Goal: Task Accomplishment & Management: Complete application form

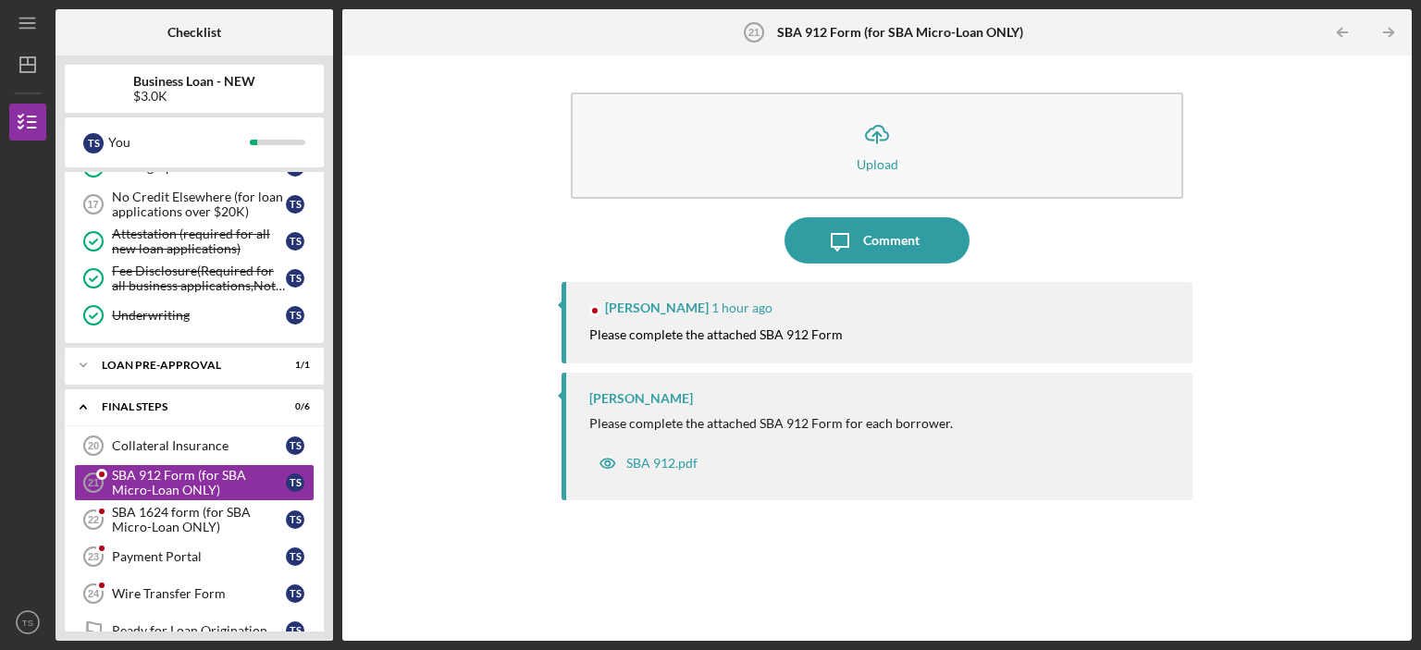
scroll to position [551, 0]
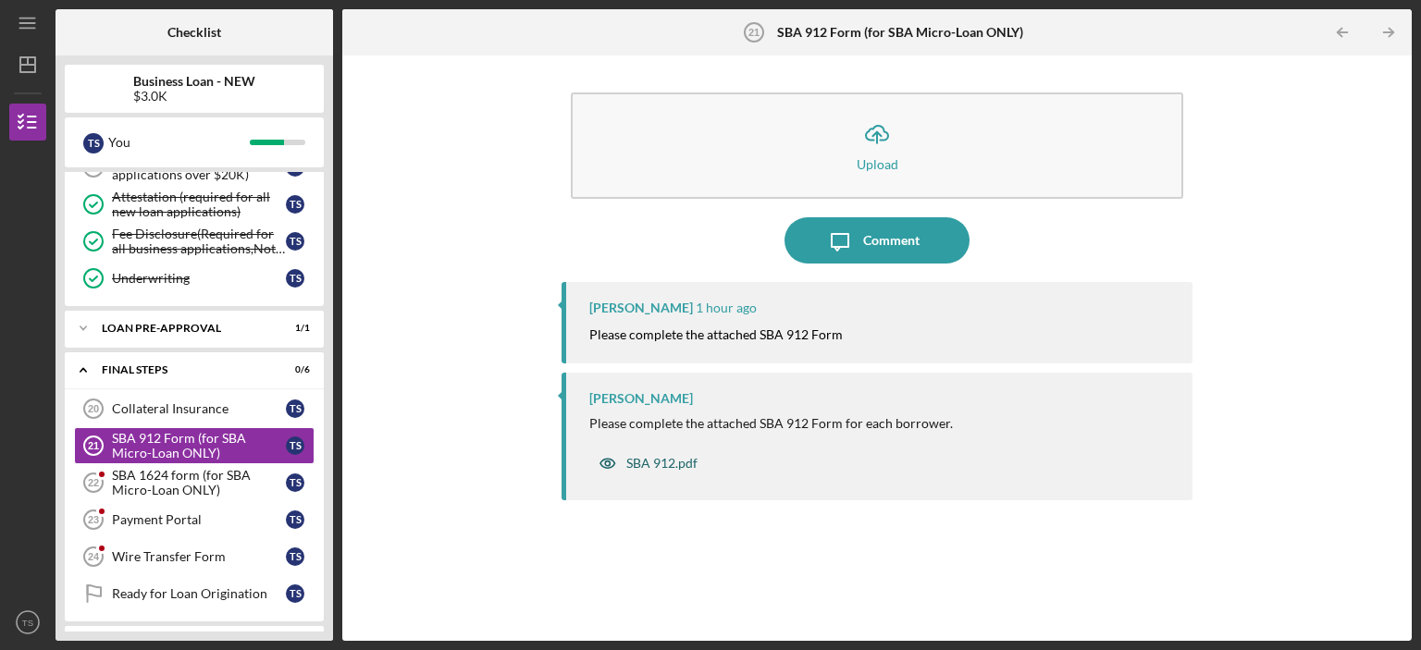
click at [685, 463] on div "SBA 912.pdf" at bounding box center [661, 463] width 71 height 15
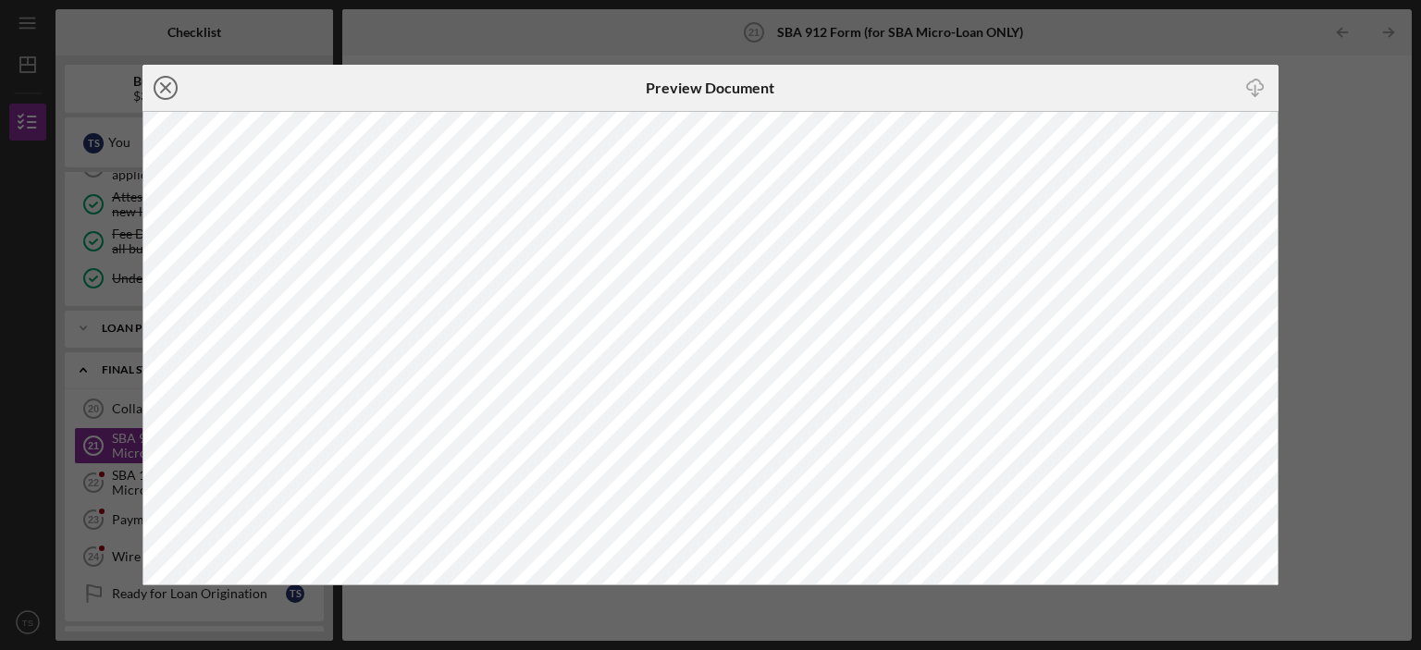
click at [159, 79] on circle at bounding box center [166, 88] width 22 height 22
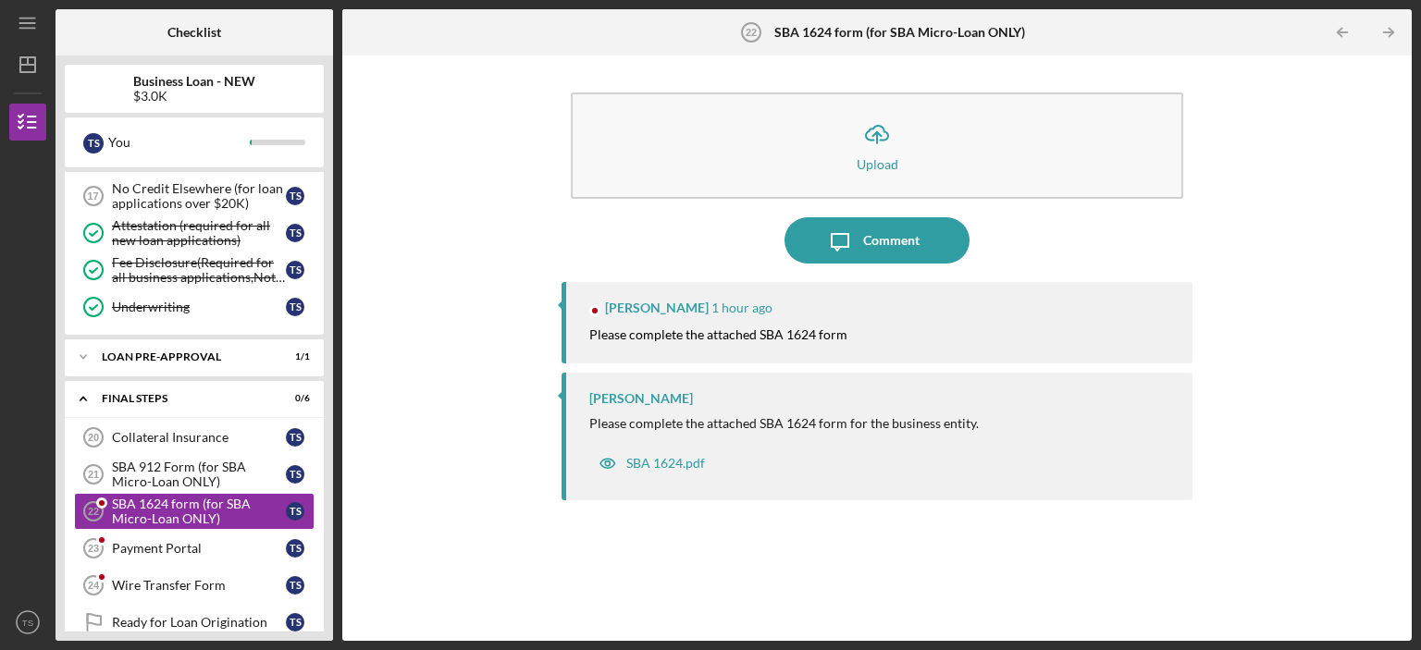
scroll to position [551, 0]
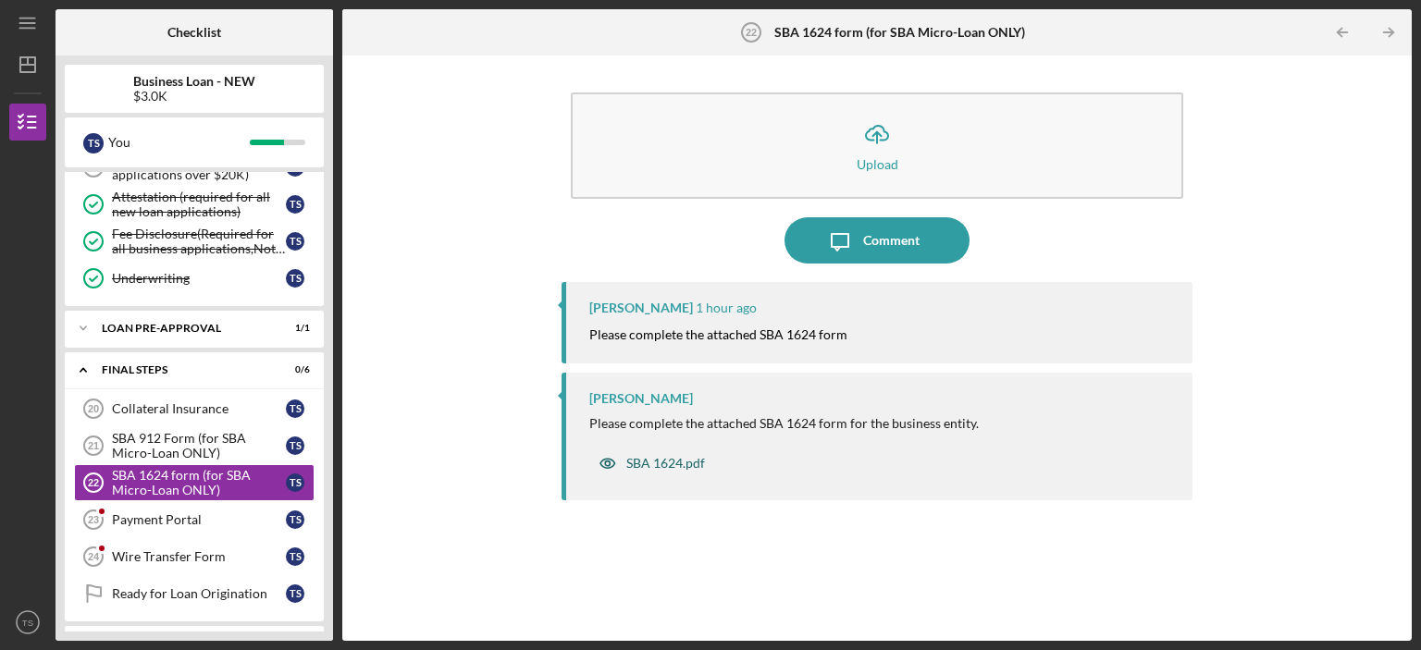
click at [666, 461] on div "SBA 1624.pdf" at bounding box center [665, 463] width 79 height 15
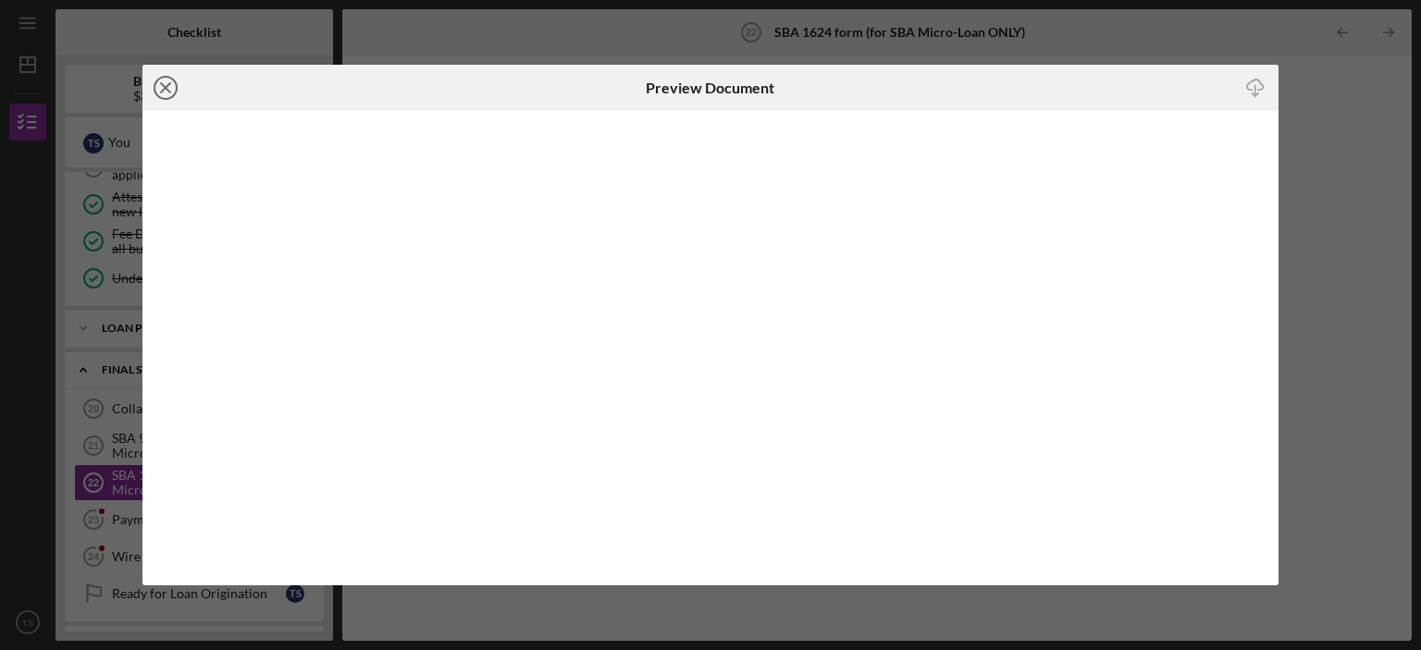
click at [163, 92] on line at bounding box center [165, 87] width 9 height 9
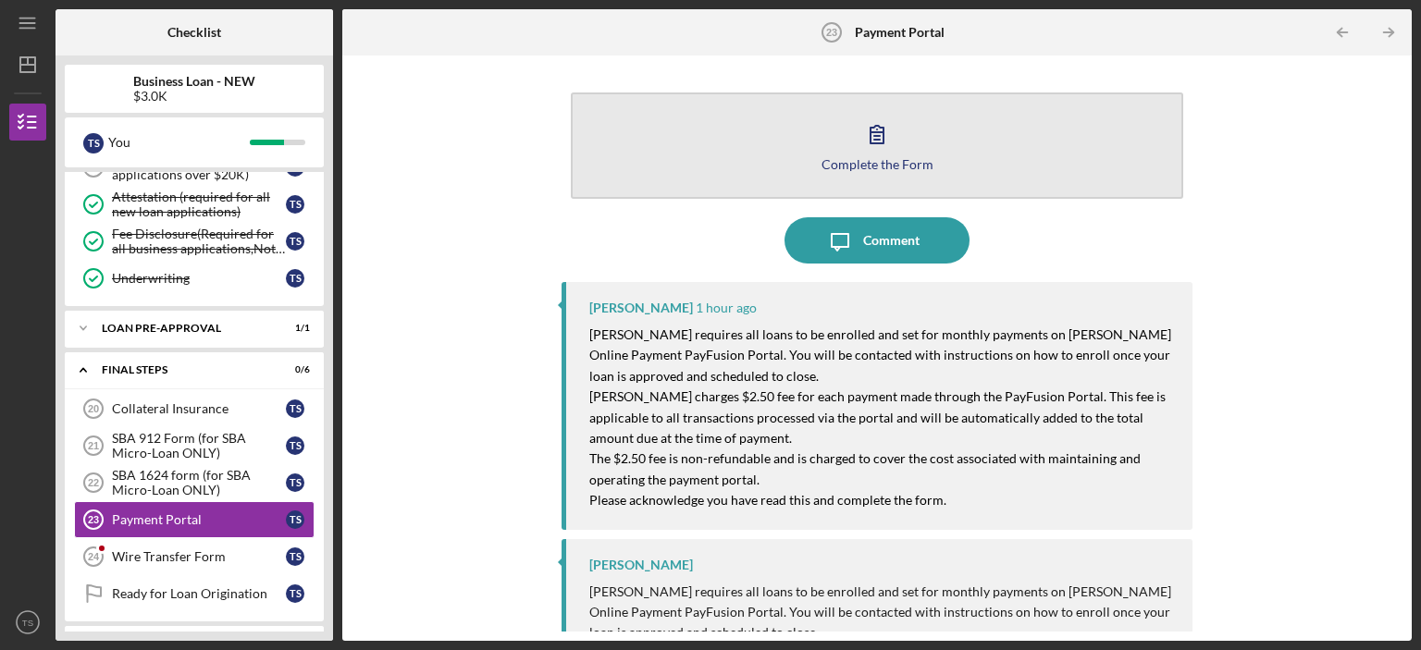
click at [866, 157] on div "Complete the Form" at bounding box center [878, 164] width 112 height 14
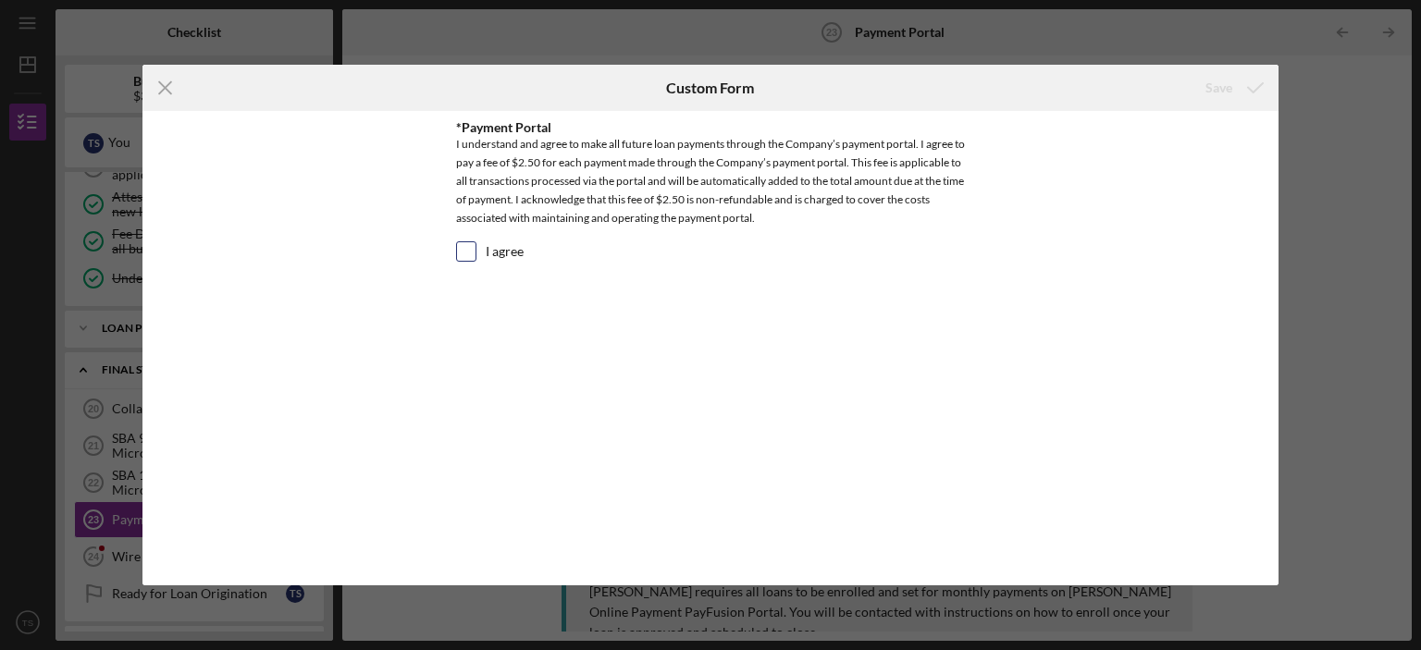
click at [463, 252] on input "I agree" at bounding box center [466, 251] width 19 height 19
checkbox input "true"
click at [1218, 90] on div "Save" at bounding box center [1219, 87] width 27 height 37
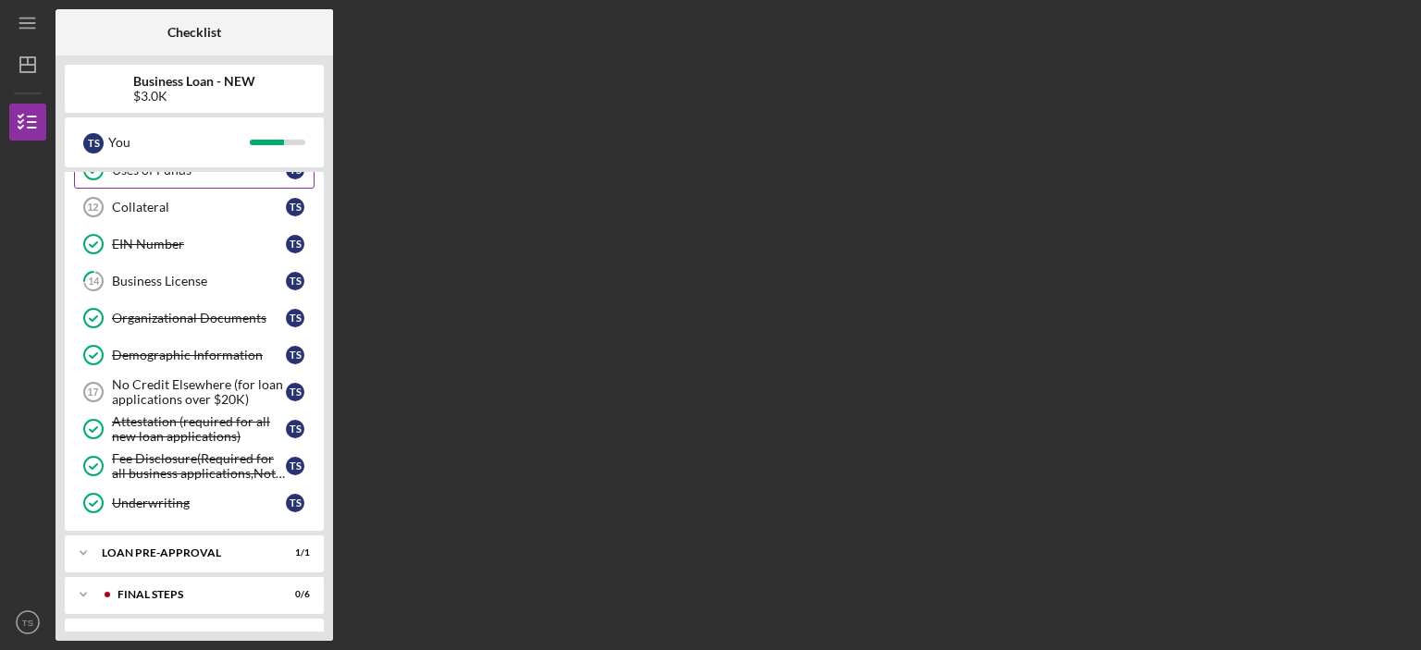
scroll to position [354, 0]
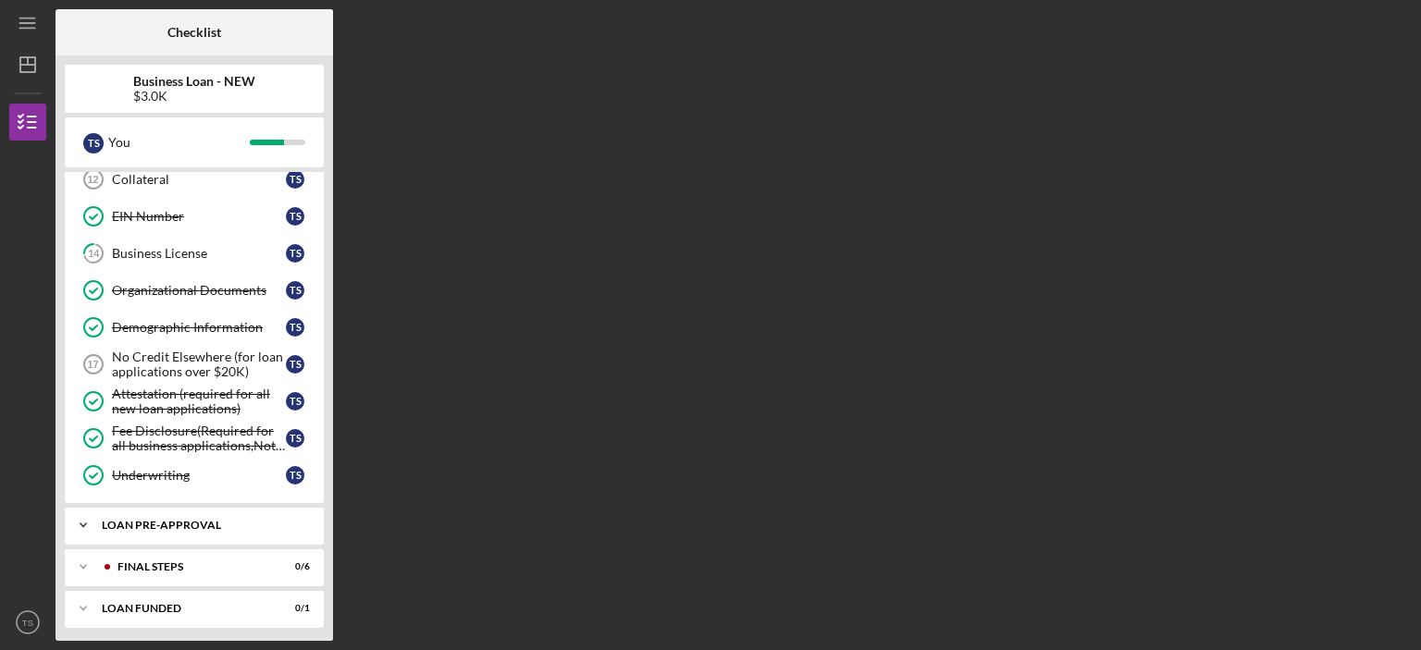
click at [186, 522] on div "LOAN PRE-APPROVAL" at bounding box center [201, 525] width 199 height 11
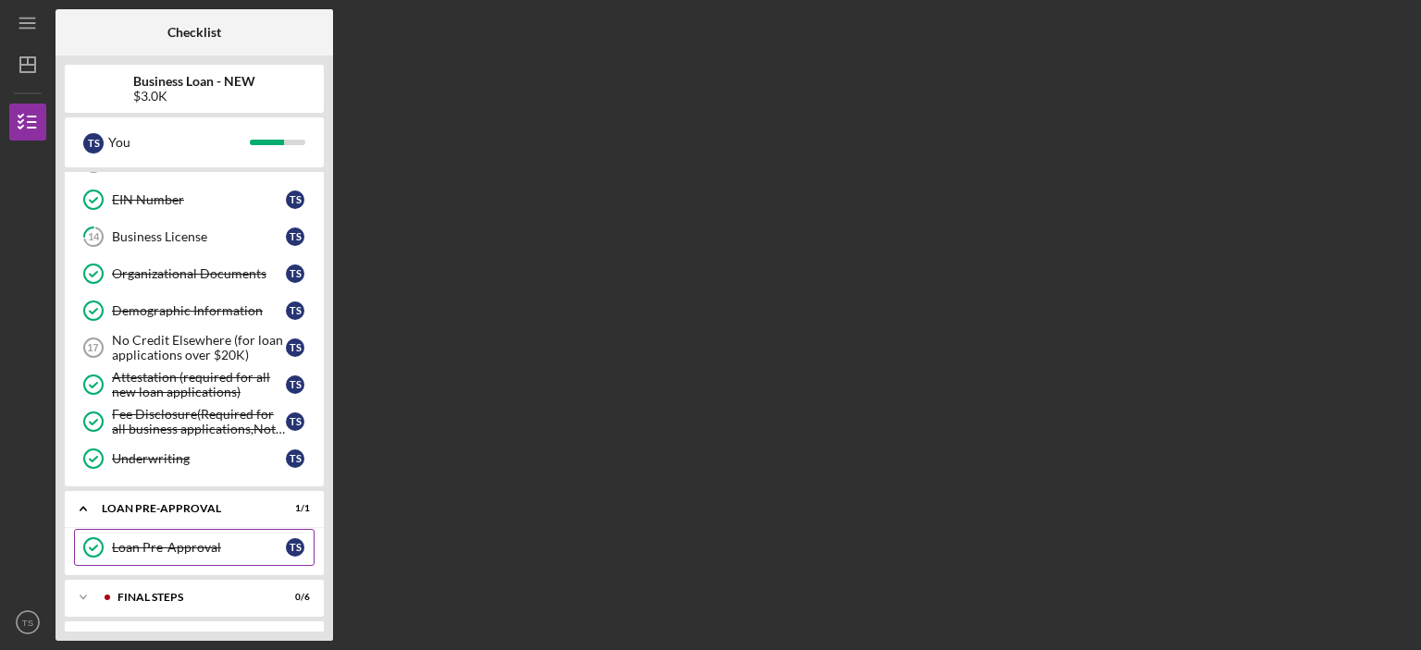
scroll to position [401, 0]
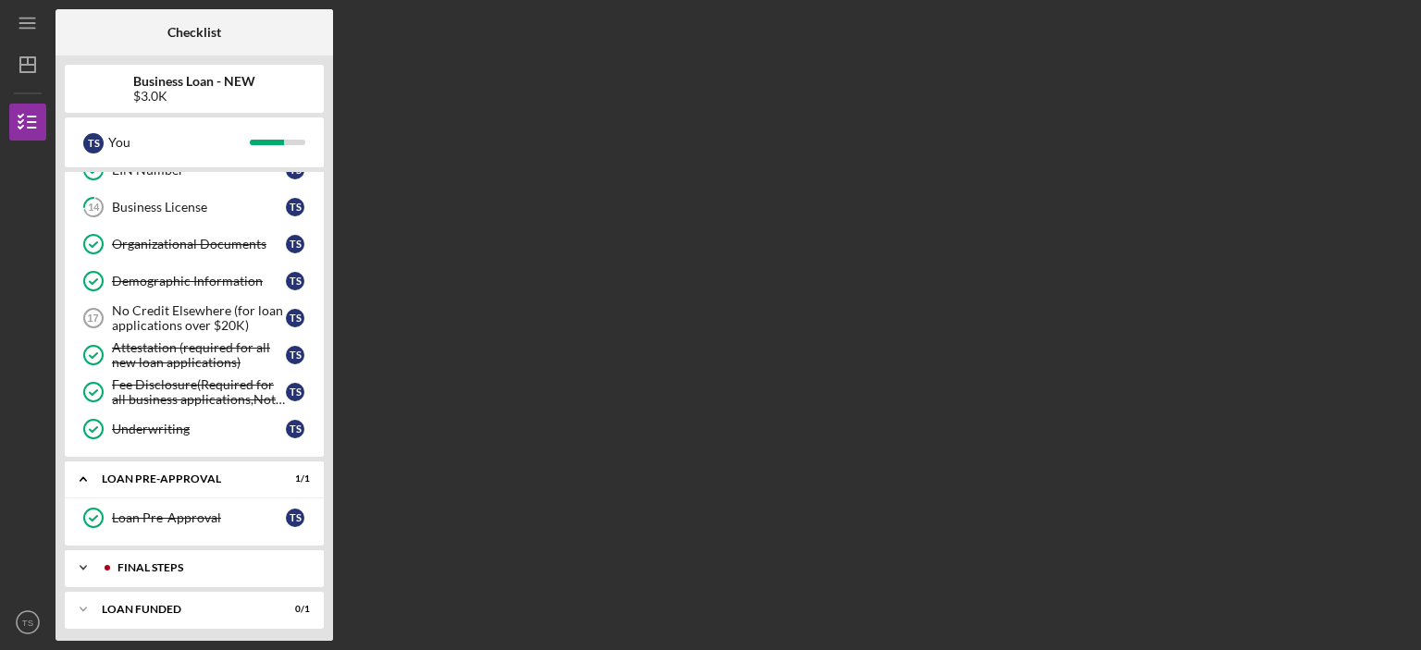
click at [162, 565] on div "FINAL STEPS" at bounding box center [209, 568] width 183 height 11
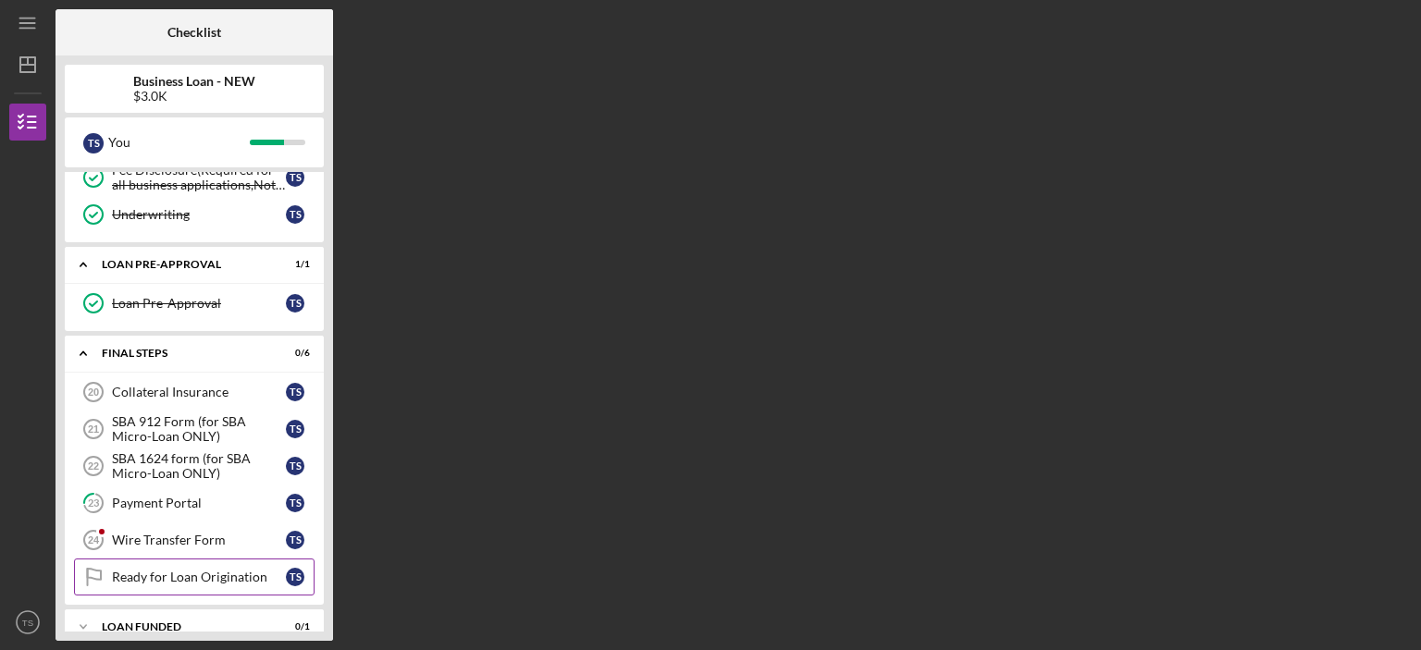
scroll to position [630, 0]
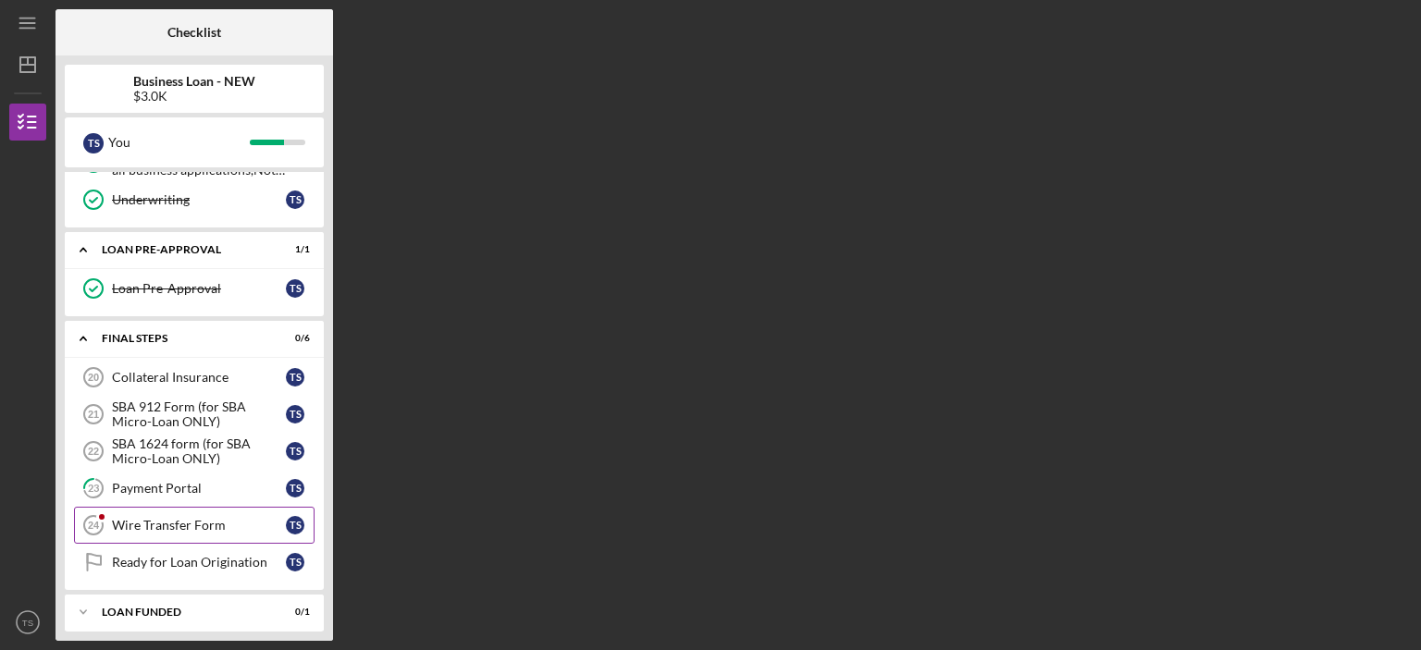
click at [230, 518] on div "Wire Transfer Form" at bounding box center [199, 525] width 174 height 15
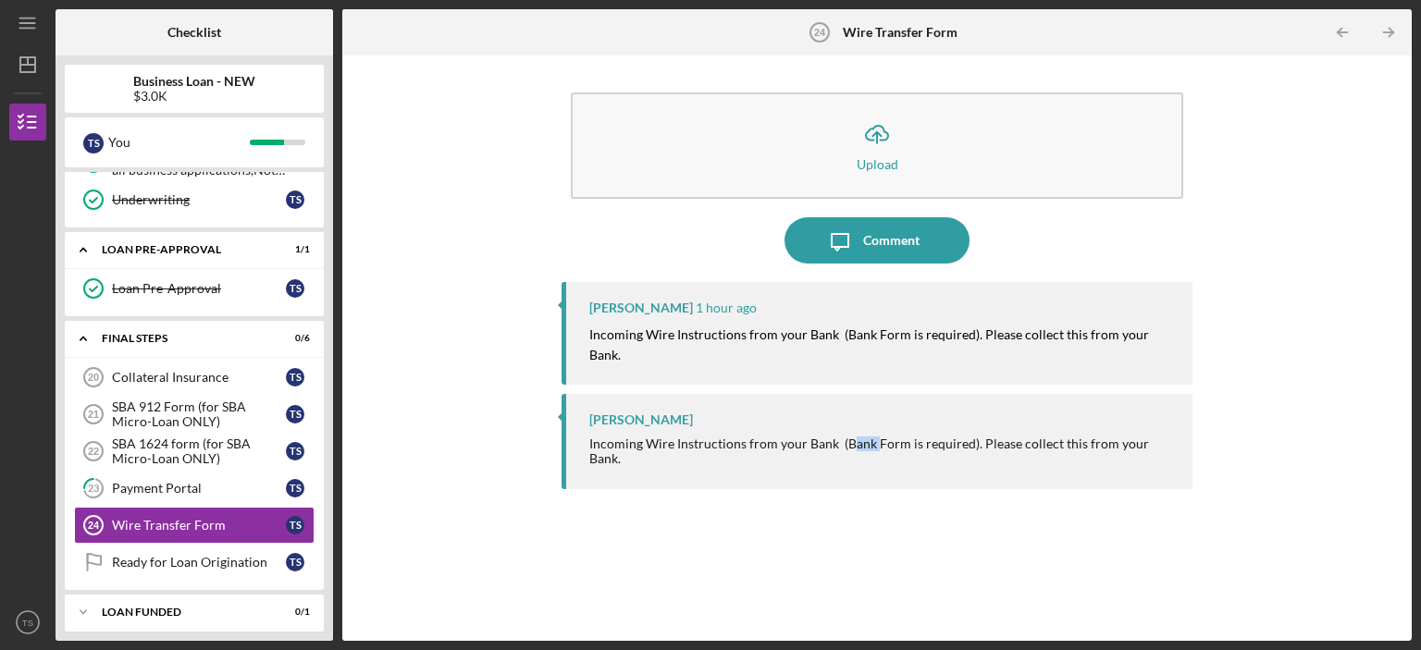
drag, startPoint x: 850, startPoint y: 442, endPoint x: 874, endPoint y: 442, distance: 24.1
click at [874, 442] on div "[PERSON_NAME] Incoming Wire Instructions from your Bank (Bank Form is required)…" at bounding box center [877, 441] width 631 height 95
drag, startPoint x: 583, startPoint y: 422, endPoint x: 768, endPoint y: 441, distance: 186.1
click at [768, 441] on div "[PERSON_NAME] Incoming Wire Instructions from your Bank (Bank Form is required)…" at bounding box center [877, 441] width 631 height 95
copy div "Incoming Wire Instructions from"
